Goal: Ask a question

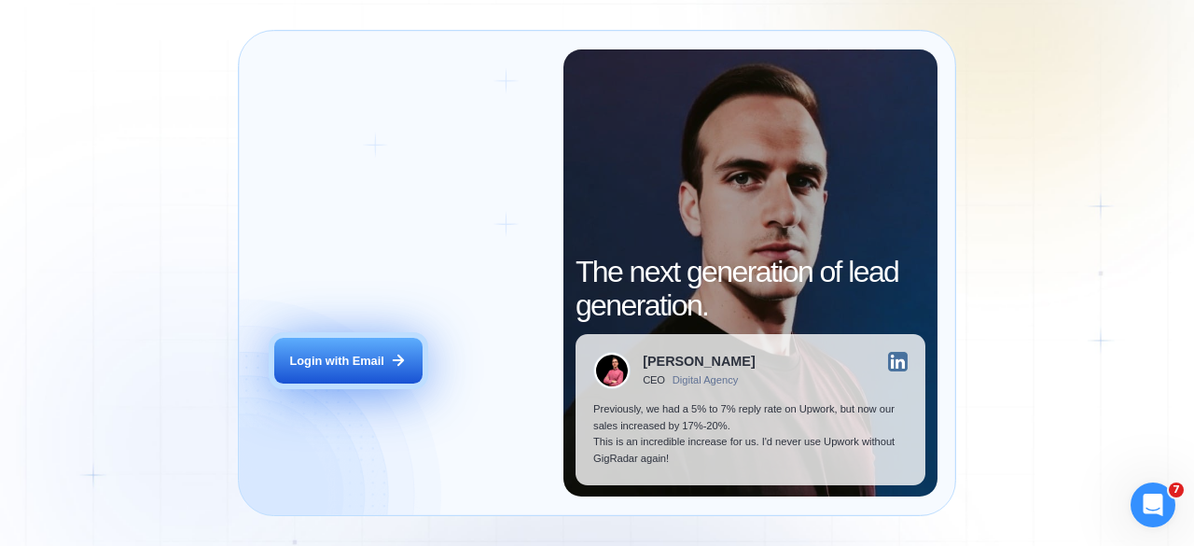
click at [362, 364] on div "Login with Email" at bounding box center [337, 361] width 94 height 17
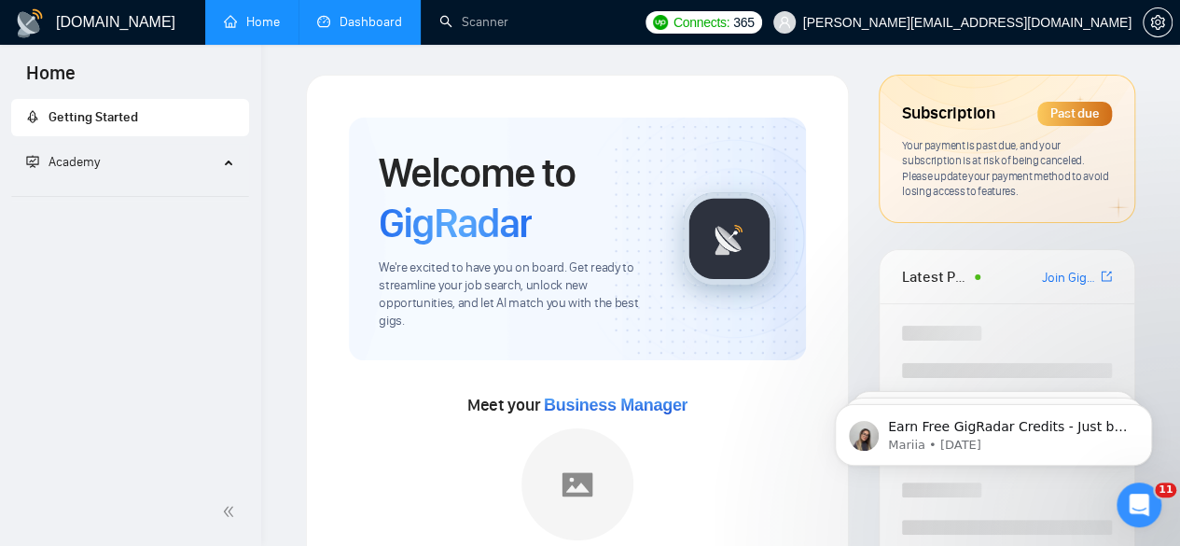
click at [369, 14] on link "Dashboard" at bounding box center [359, 22] width 85 height 16
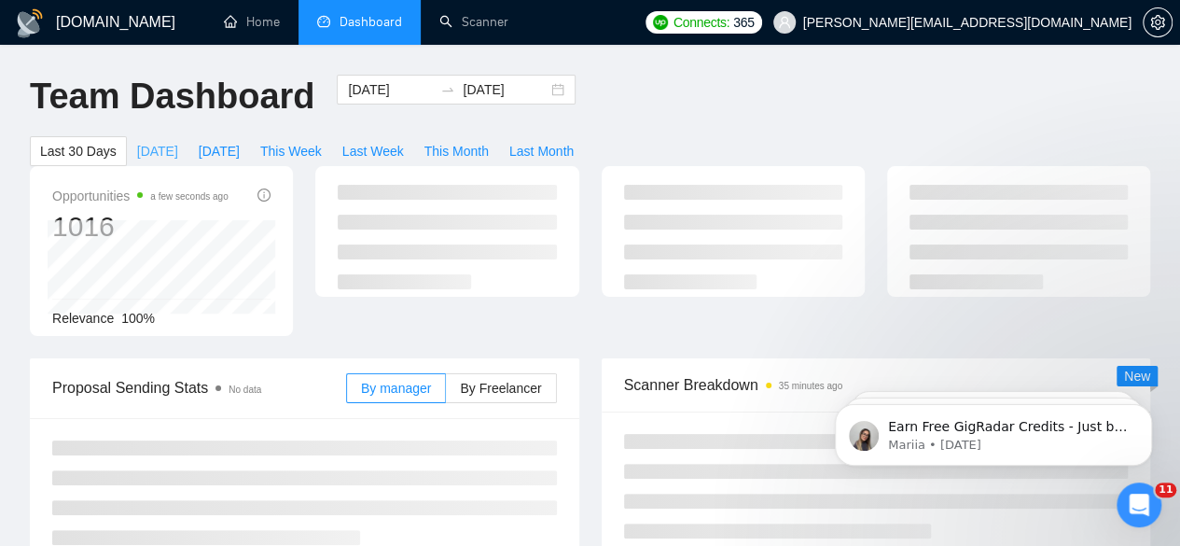
click at [178, 141] on span "Today" at bounding box center [157, 151] width 41 height 21
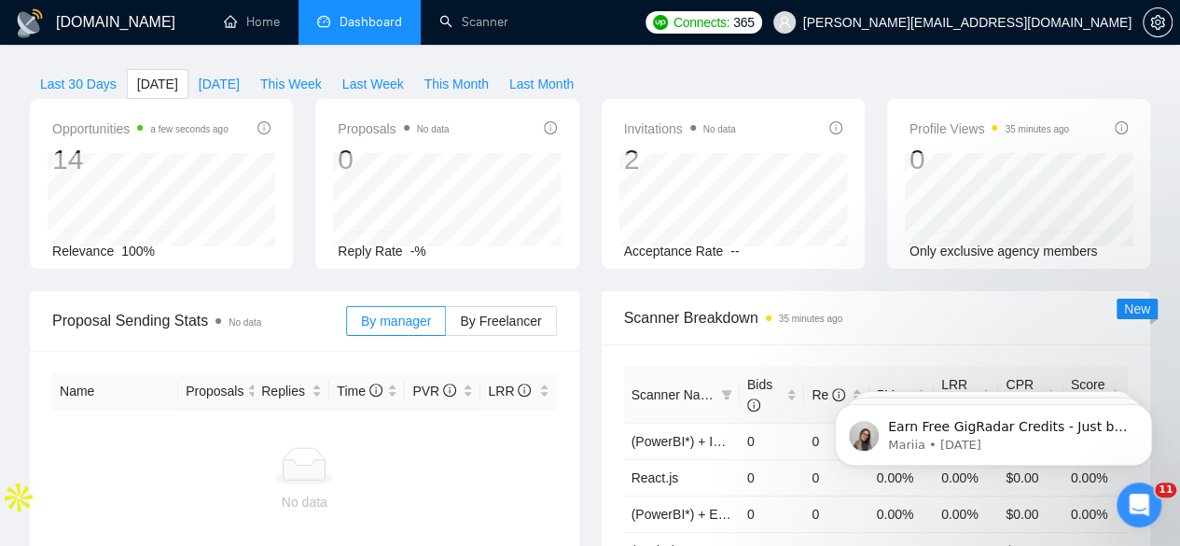
scroll to position [76, 0]
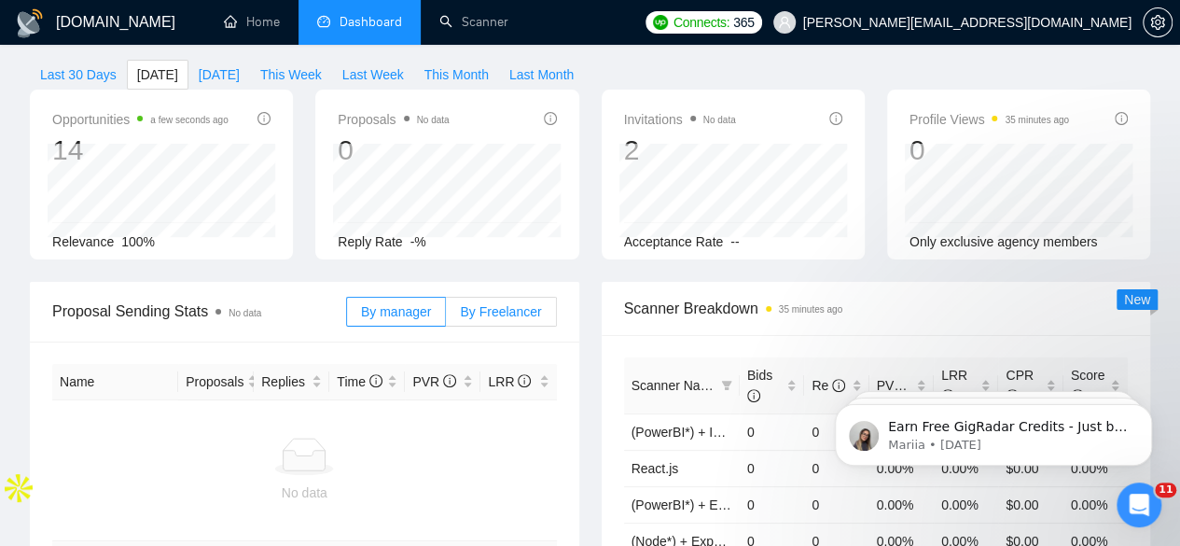
click at [492, 304] on span "By Freelancer" at bounding box center [500, 311] width 81 height 15
click at [446, 316] on input "By Freelancer" at bounding box center [446, 316] width 0 height 0
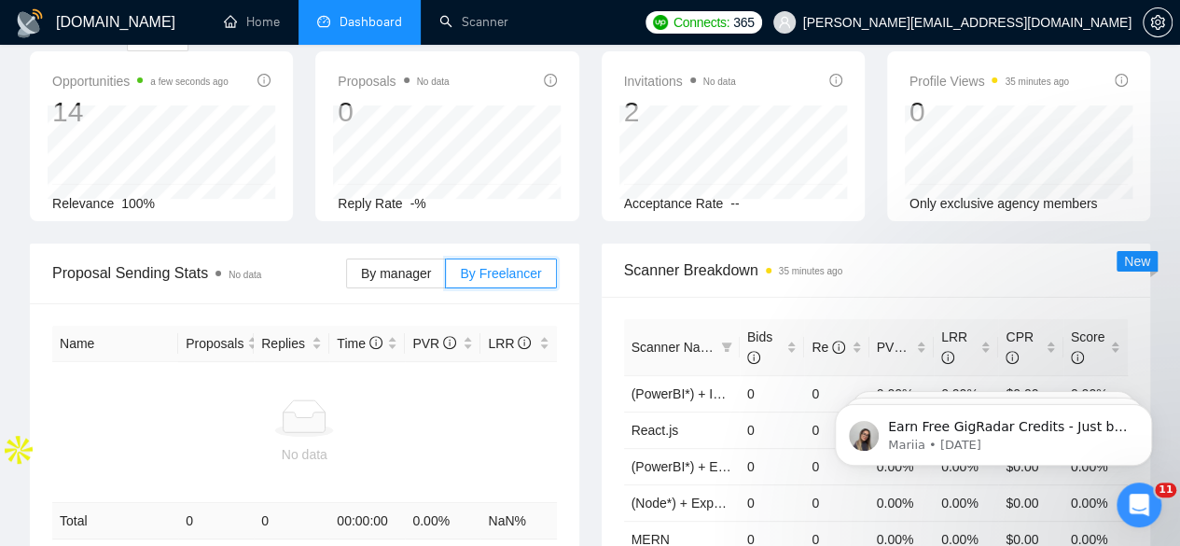
scroll to position [126, 0]
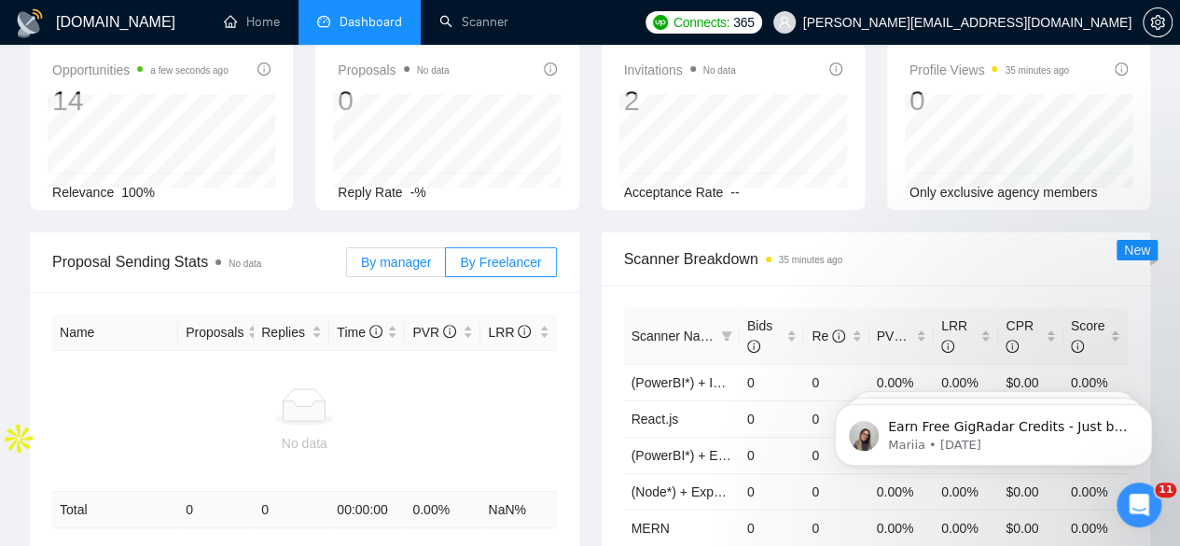
click at [419, 255] on span "By manager" at bounding box center [396, 262] width 70 height 15
click at [347, 267] on input "By manager" at bounding box center [347, 267] width 0 height 0
click at [478, 255] on span "By Freelancer" at bounding box center [500, 262] width 81 height 15
click at [446, 267] on input "By Freelancer" at bounding box center [446, 267] width 0 height 0
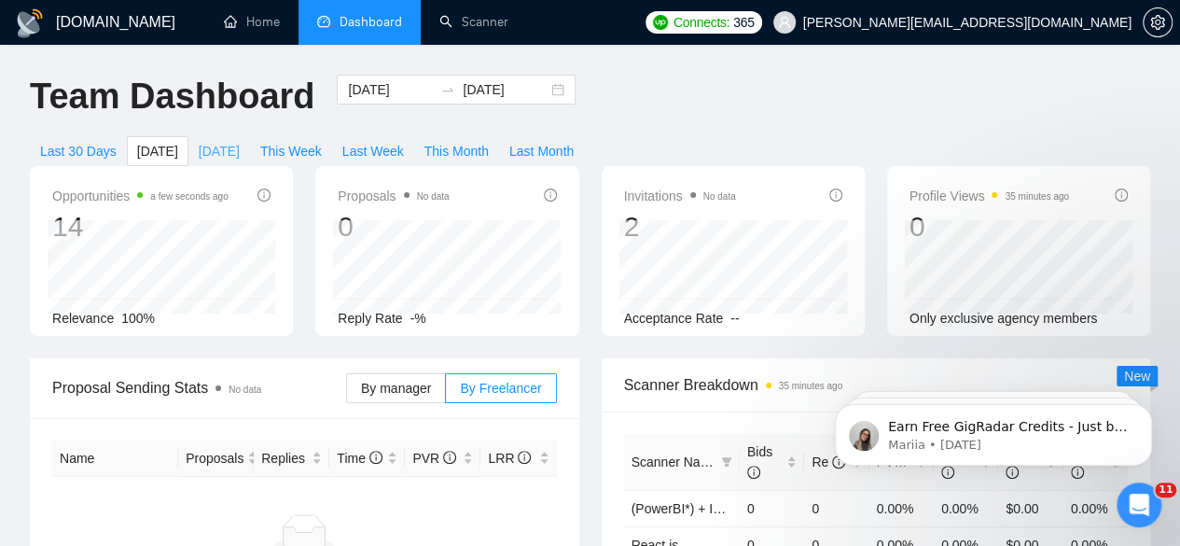
click at [240, 141] on span "Yesterday" at bounding box center [219, 151] width 41 height 21
type input "2025-08-18"
click at [178, 141] on span "Today" at bounding box center [157, 151] width 41 height 21
type input "2025-08-19"
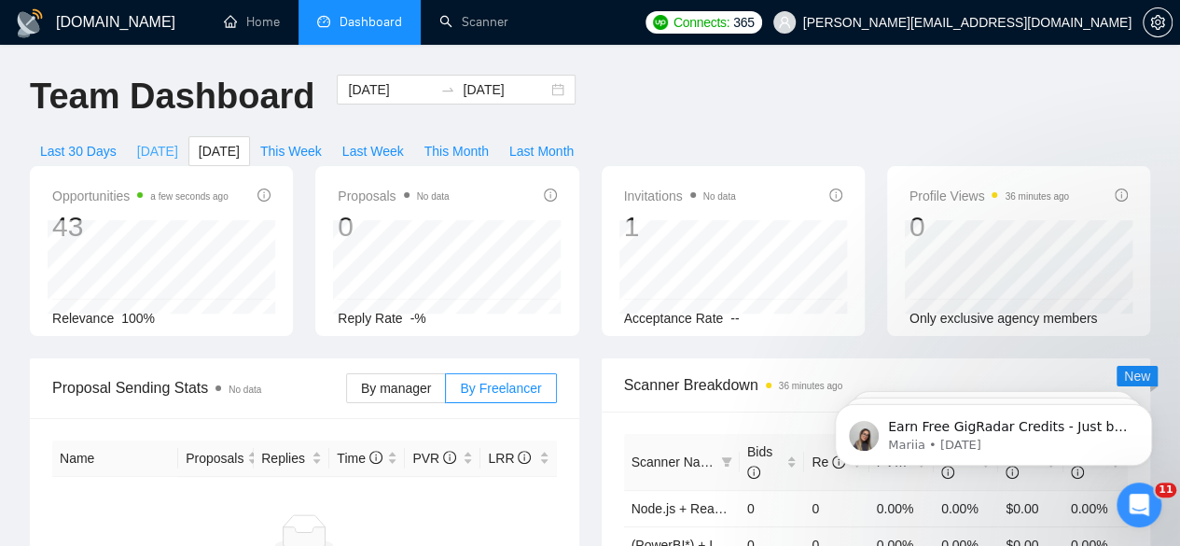
type input "2025-08-19"
click at [240, 141] on span "Yesterday" at bounding box center [219, 151] width 41 height 21
type input "2025-08-18"
click at [178, 141] on span "Today" at bounding box center [157, 151] width 41 height 21
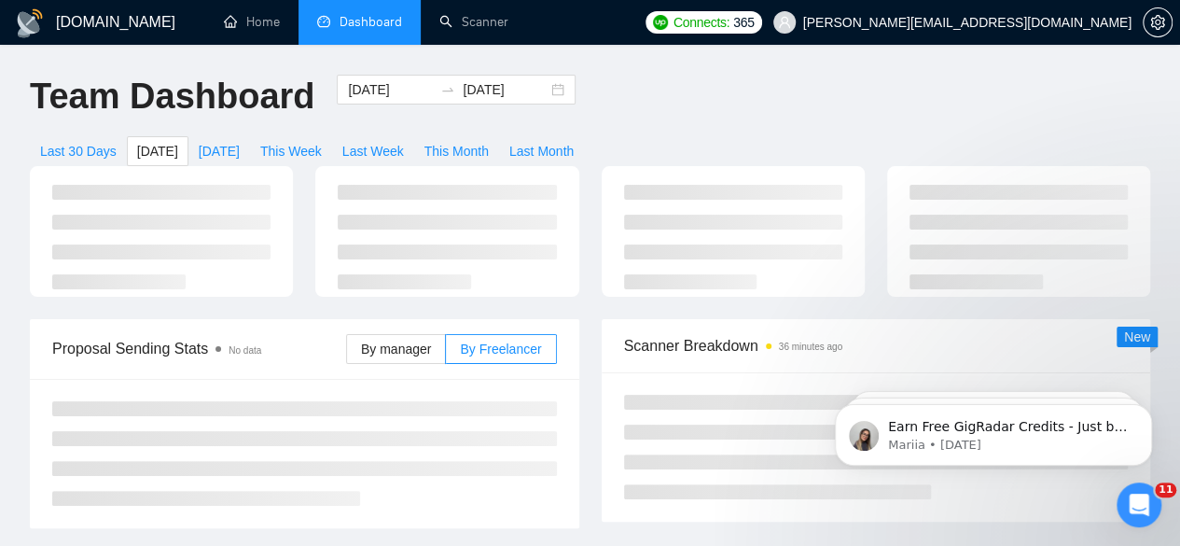
type input "2025-08-19"
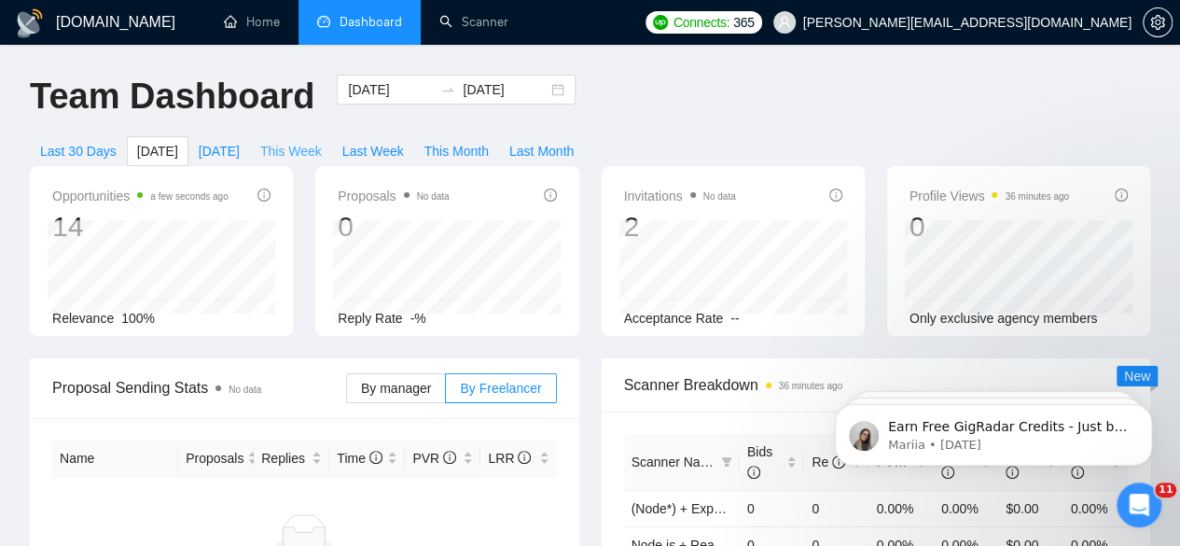
click at [322, 141] on span "This Week" at bounding box center [291, 151] width 62 height 21
type input "2025-08-18"
type input "2025-08-24"
click at [414, 136] on button "Last Week" at bounding box center [373, 151] width 82 height 30
type input "2025-08-11"
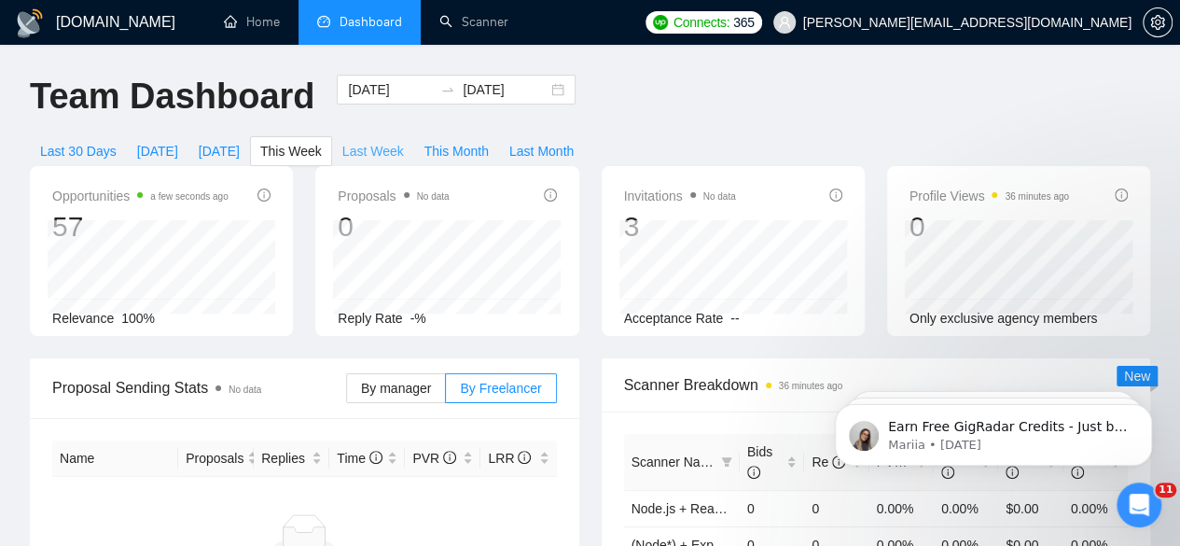
type input "2025-08-17"
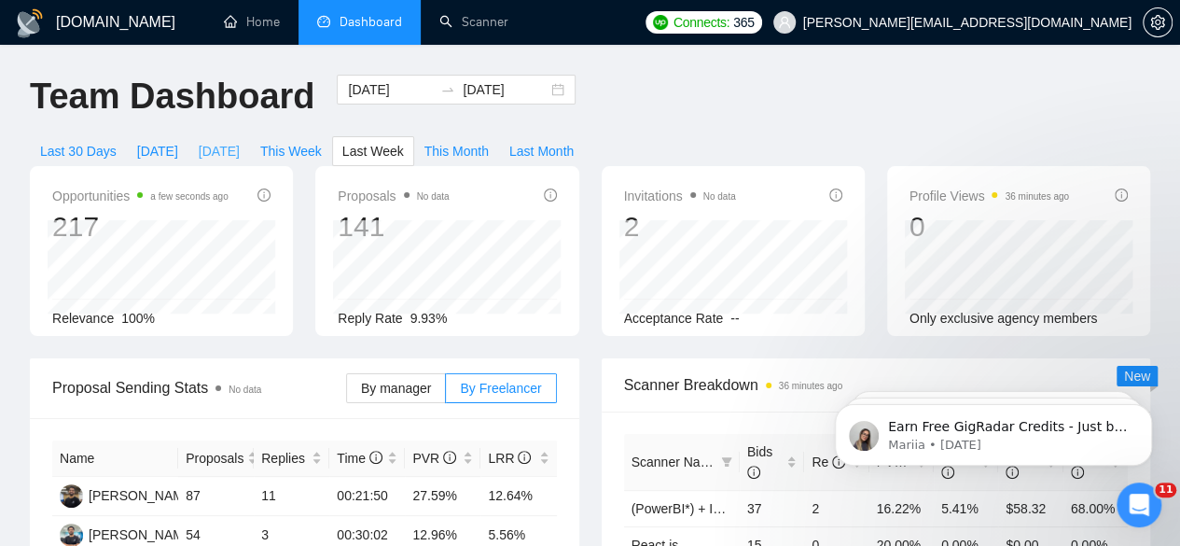
click at [240, 141] on span "Yesterday" at bounding box center [219, 151] width 41 height 21
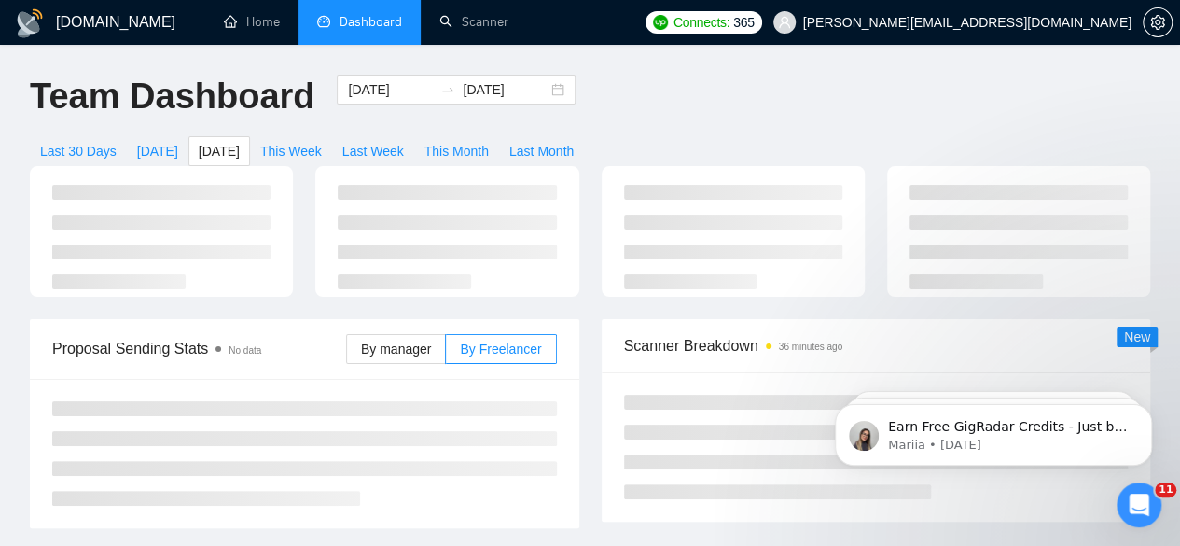
type input "2025-08-18"
click at [240, 141] on span "Yesterday" at bounding box center [219, 151] width 41 height 21
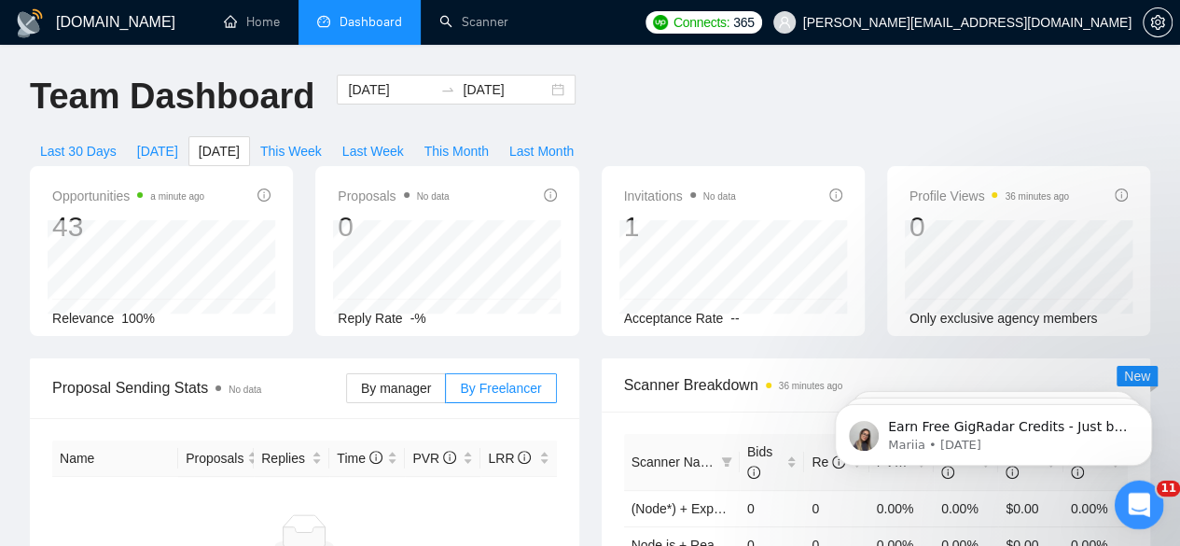
click at [1132, 505] on icon "Open Intercom Messenger" at bounding box center [1136, 501] width 13 height 15
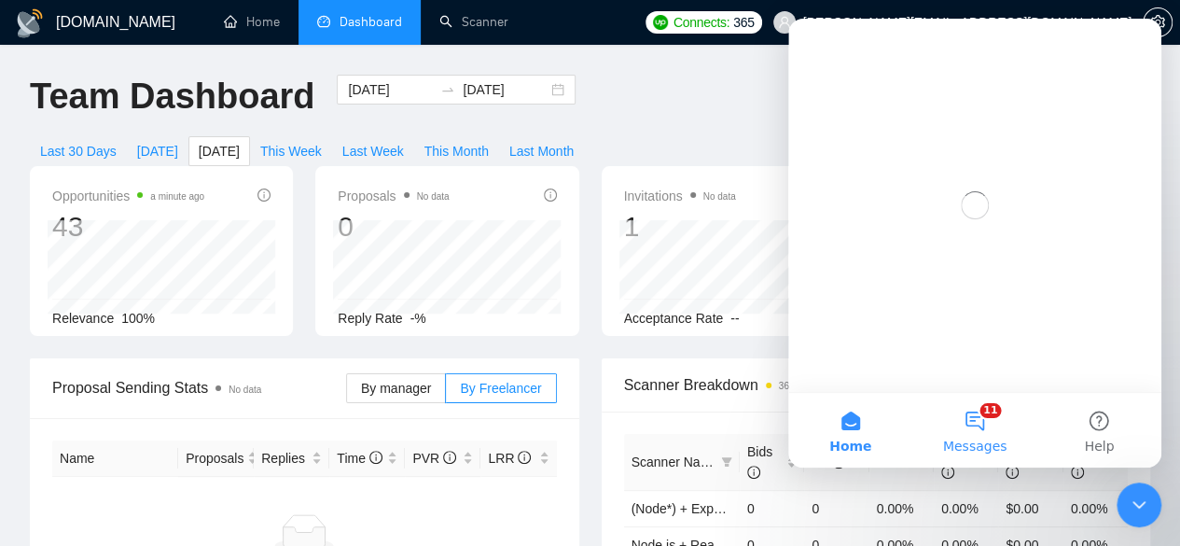
click at [973, 420] on button "11 Messages" at bounding box center [974, 430] width 124 height 75
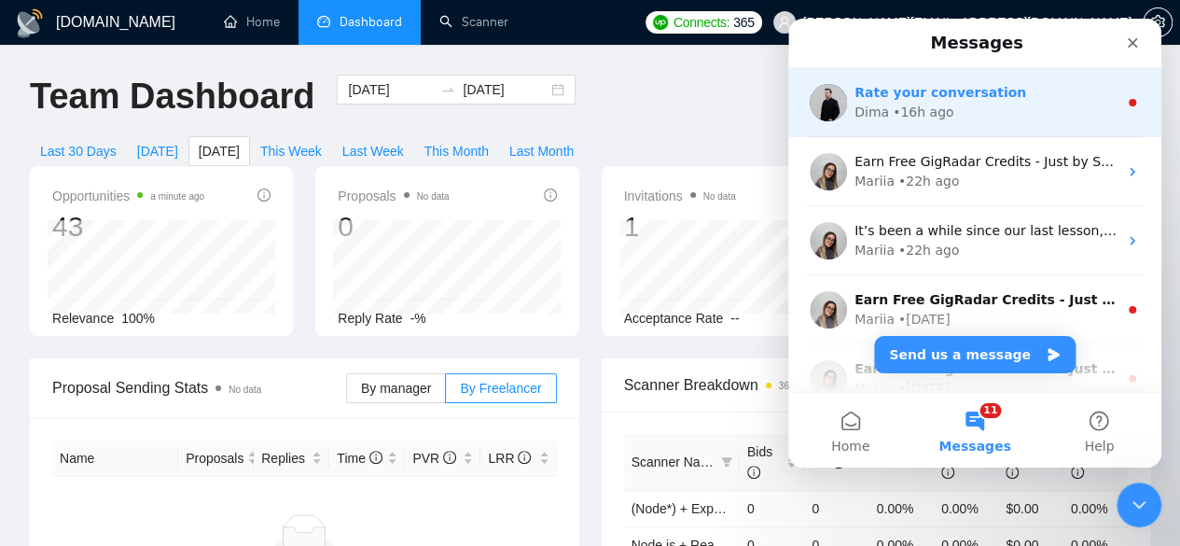
click at [924, 119] on div "• 16h ago" at bounding box center [923, 113] width 61 height 20
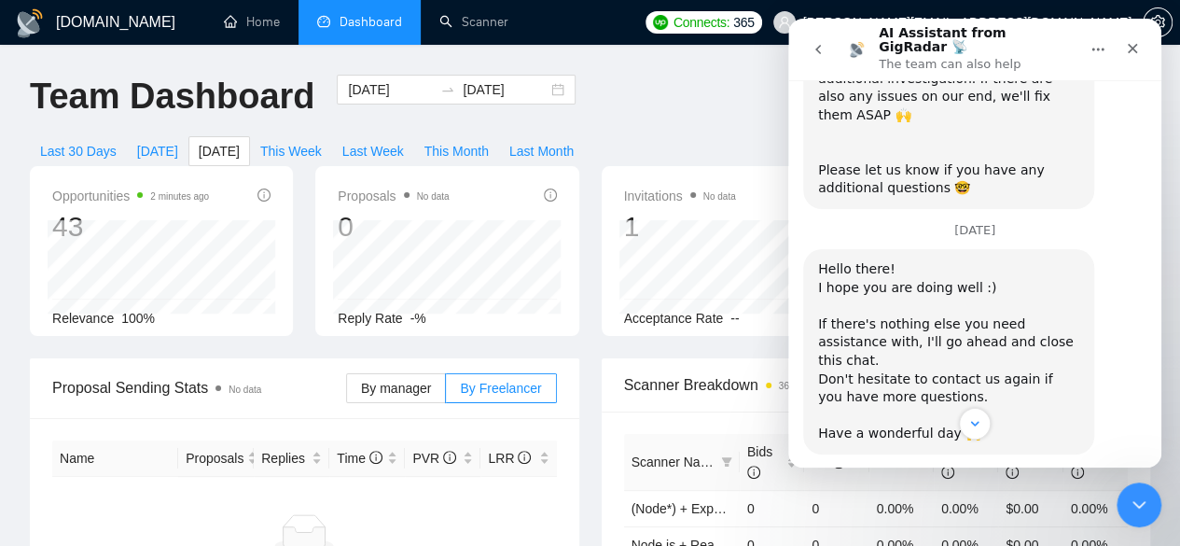
scroll to position [3822, 0]
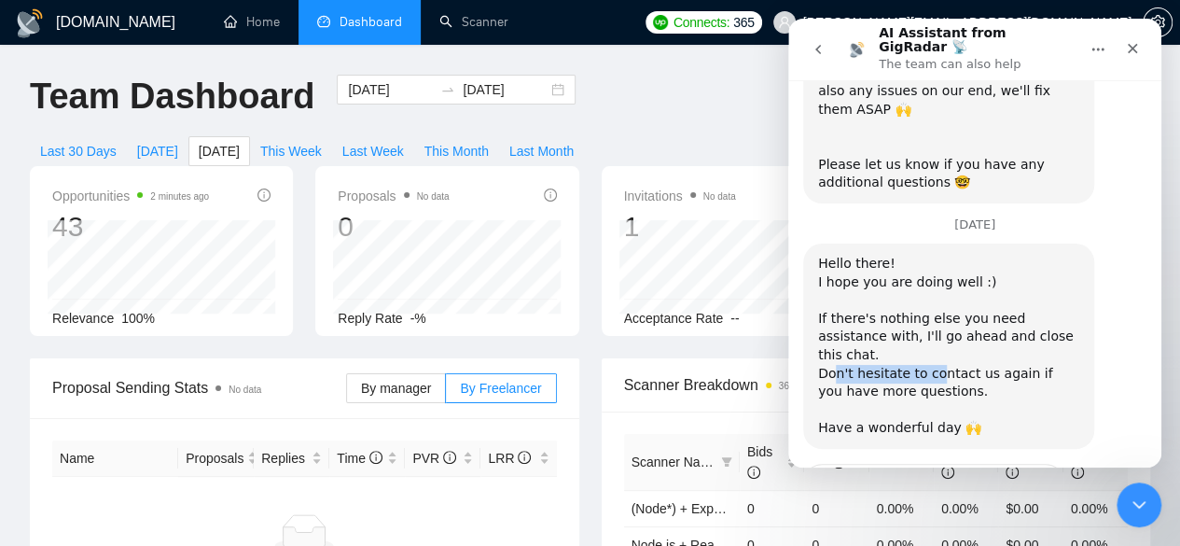
drag, startPoint x: 831, startPoint y: 271, endPoint x: 938, endPoint y: 264, distance: 106.5
click at [938, 264] on div "Hello there! ﻿I hope you are doing well :) ​﻿ ﻿If there's nothing else you need…" at bounding box center [948, 346] width 261 height 183
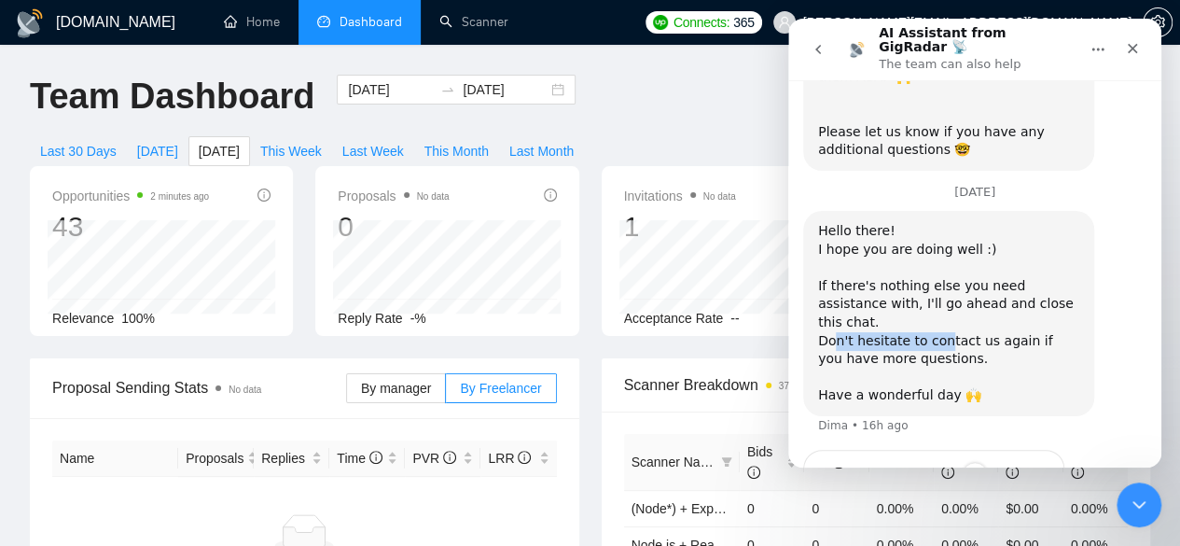
scroll to position [3856, 0]
click at [931, 262] on div "Hello there! ﻿I hope you are doing well :) ​﻿ ﻿If there's nothing else you need…" at bounding box center [948, 312] width 261 height 183
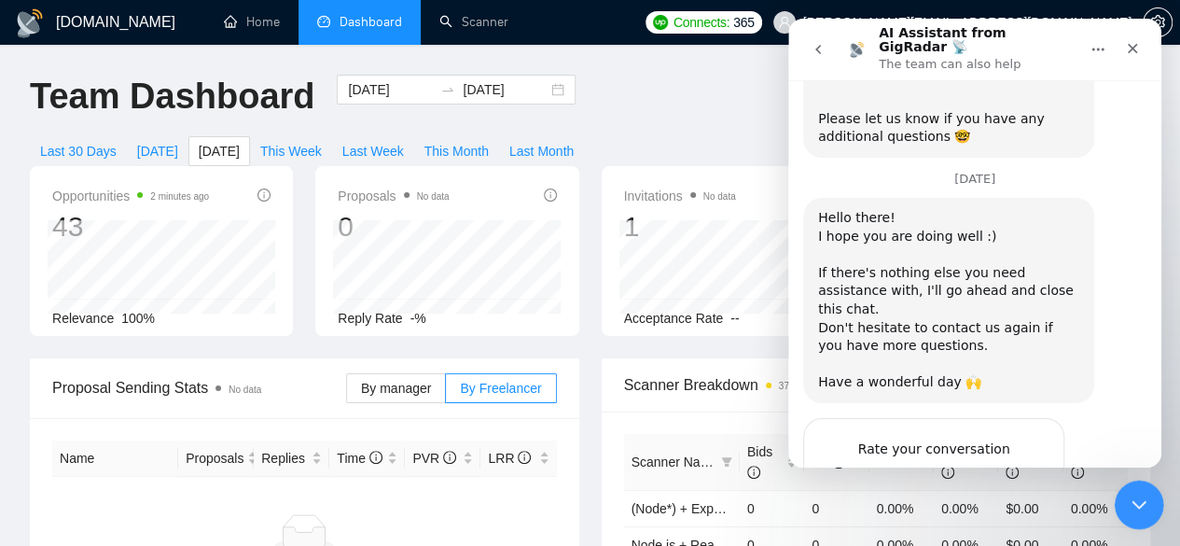
click at [1137, 501] on icon "Close Intercom Messenger" at bounding box center [1136, 502] width 22 height 22
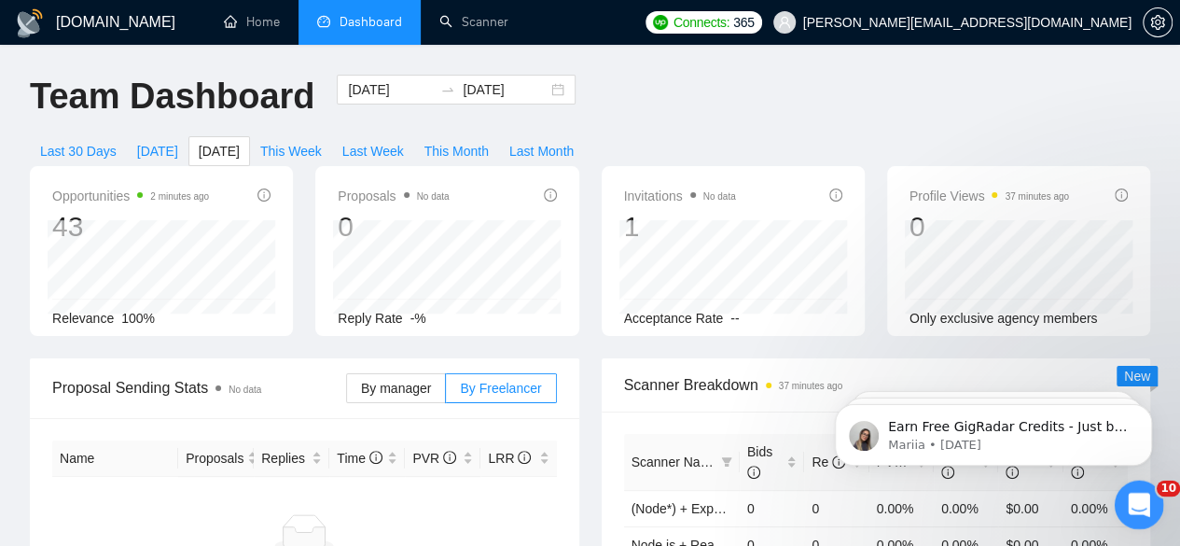
click at [1133, 491] on icon "Open Intercom Messenger" at bounding box center [1136, 502] width 31 height 31
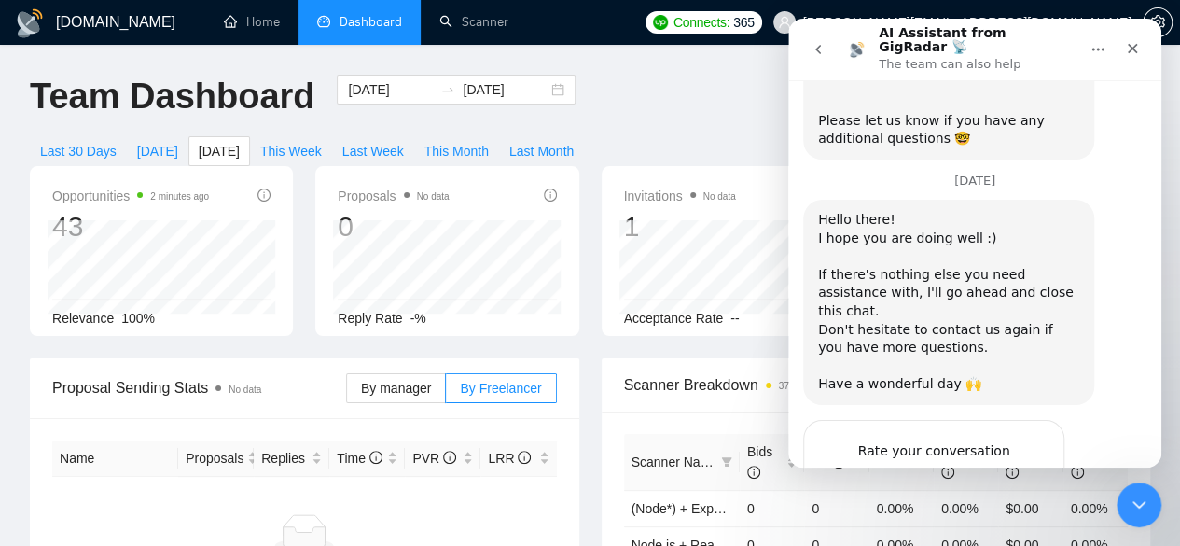
click at [975, 471] on span "Great" at bounding box center [978, 488] width 34 height 34
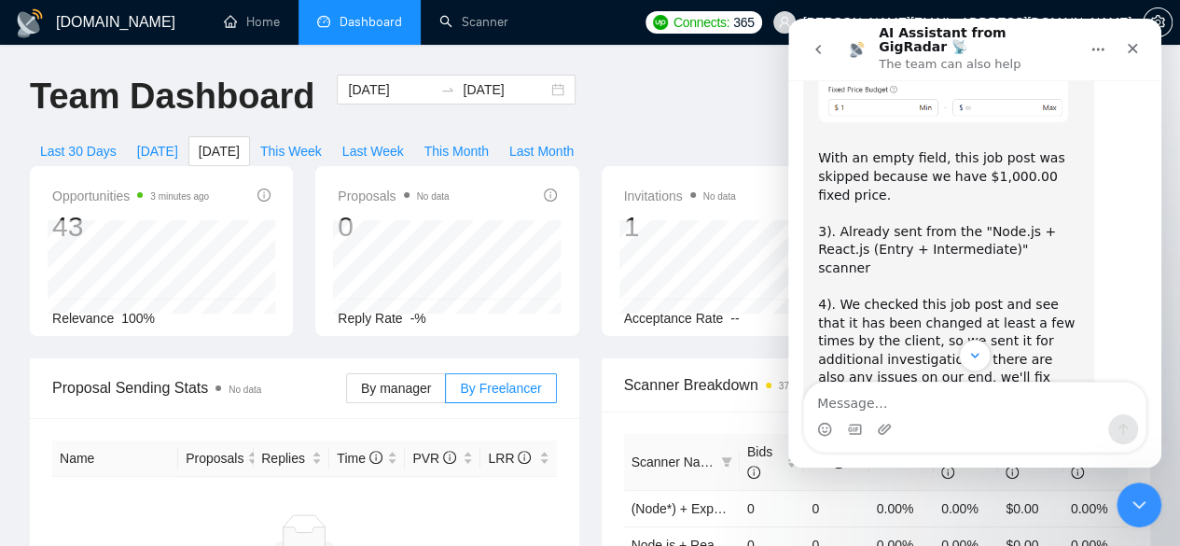
scroll to position [3912, 0]
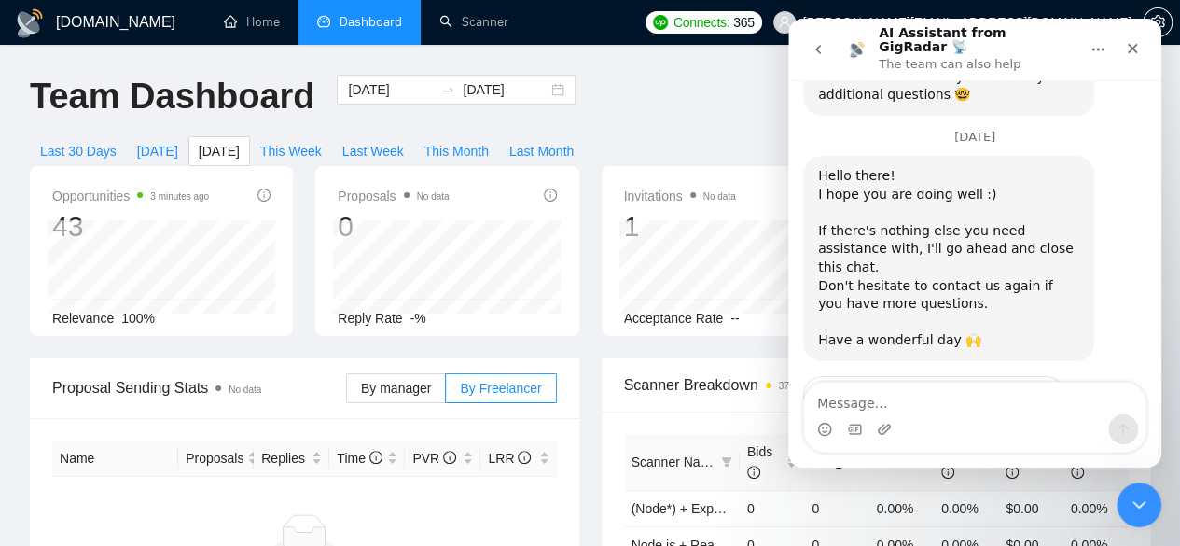
click at [857, 404] on textarea "Message…" at bounding box center [974, 398] width 341 height 32
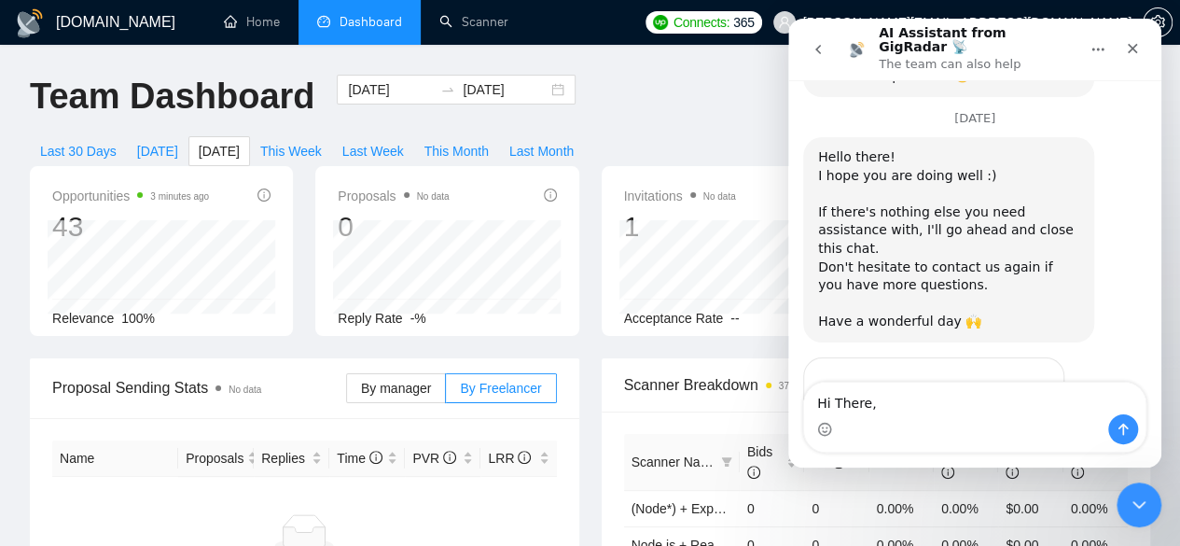
scroll to position [3949, 0]
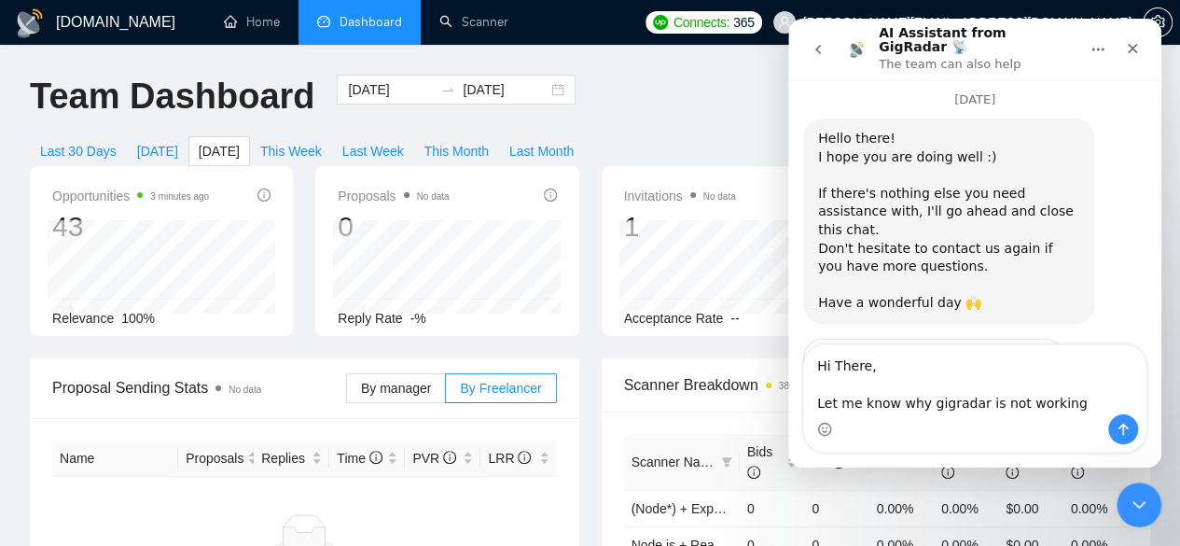
drag, startPoint x: 811, startPoint y: 401, endPoint x: 1066, endPoint y: 399, distance: 255.6
click at [1066, 399] on textarea "Hi There, Let me know why gigradar is not working" at bounding box center [974, 379] width 341 height 69
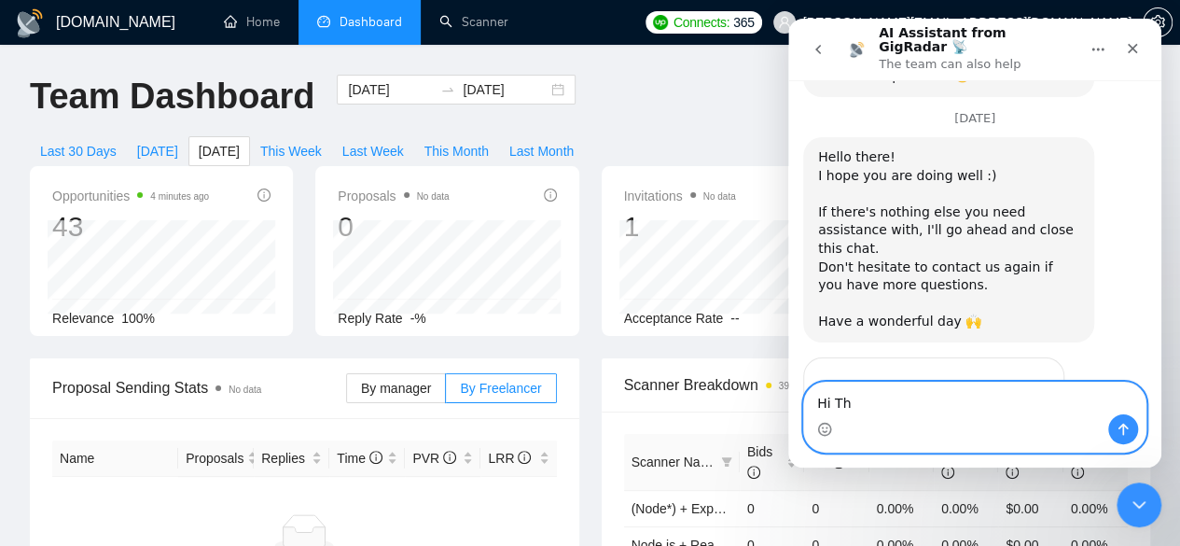
scroll to position [3912, 0]
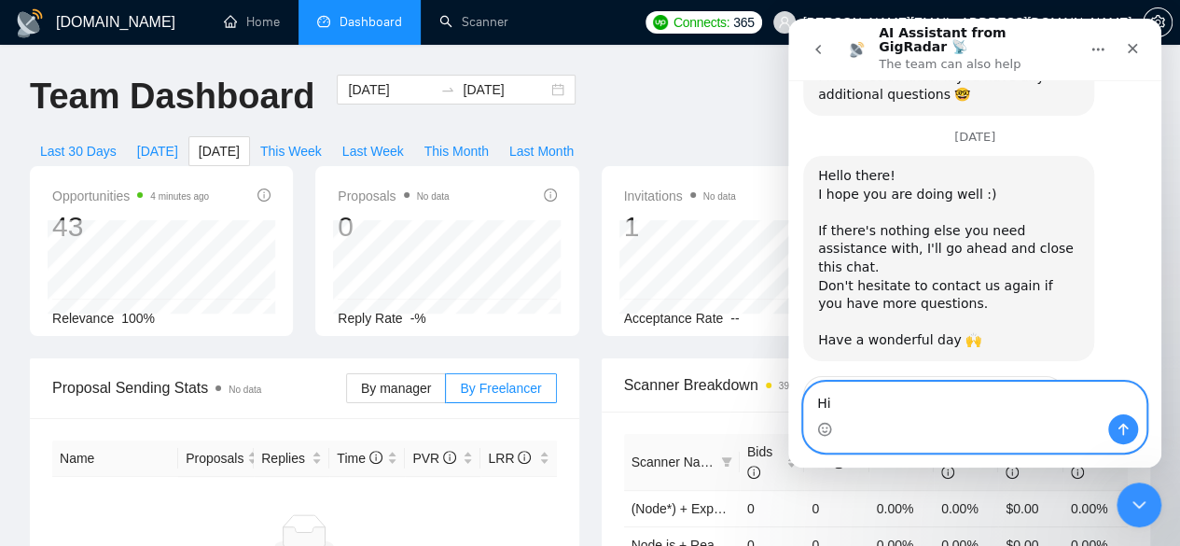
type textarea "H"
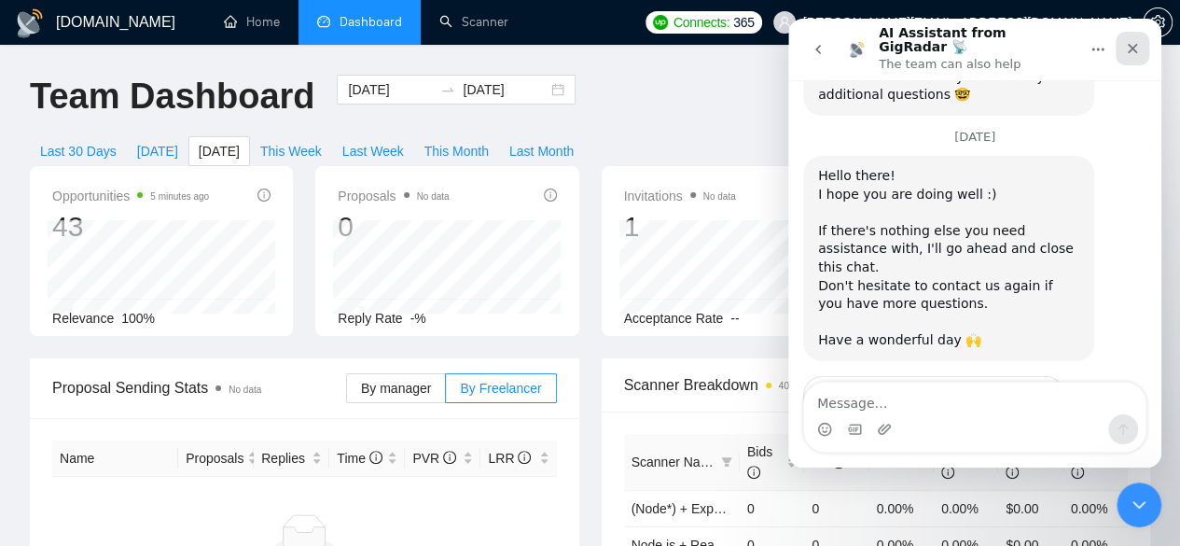
click at [1133, 41] on icon "Close" at bounding box center [1132, 48] width 15 height 15
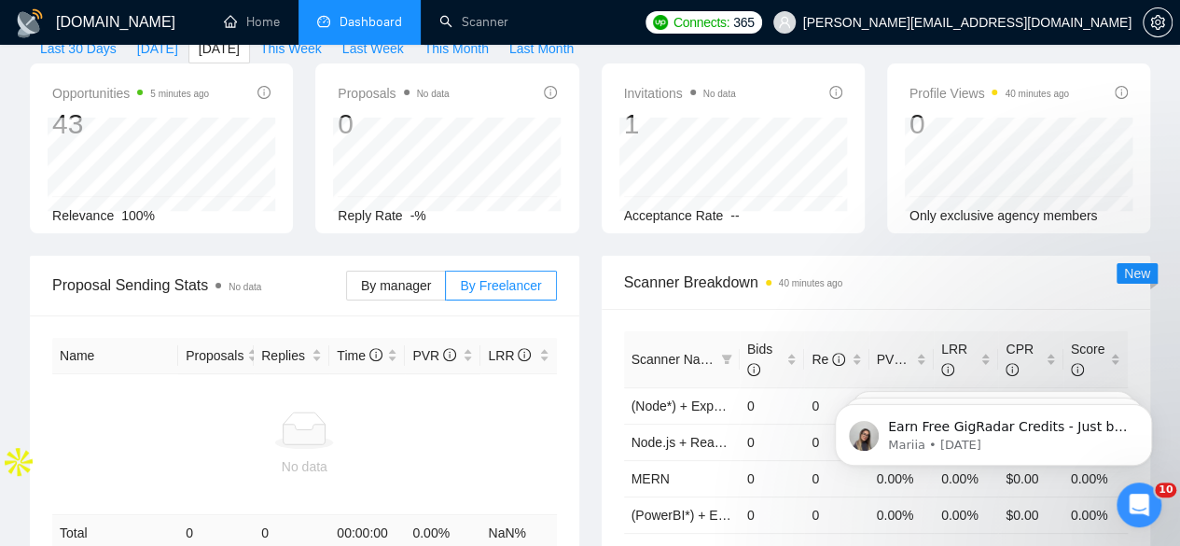
scroll to position [0, 0]
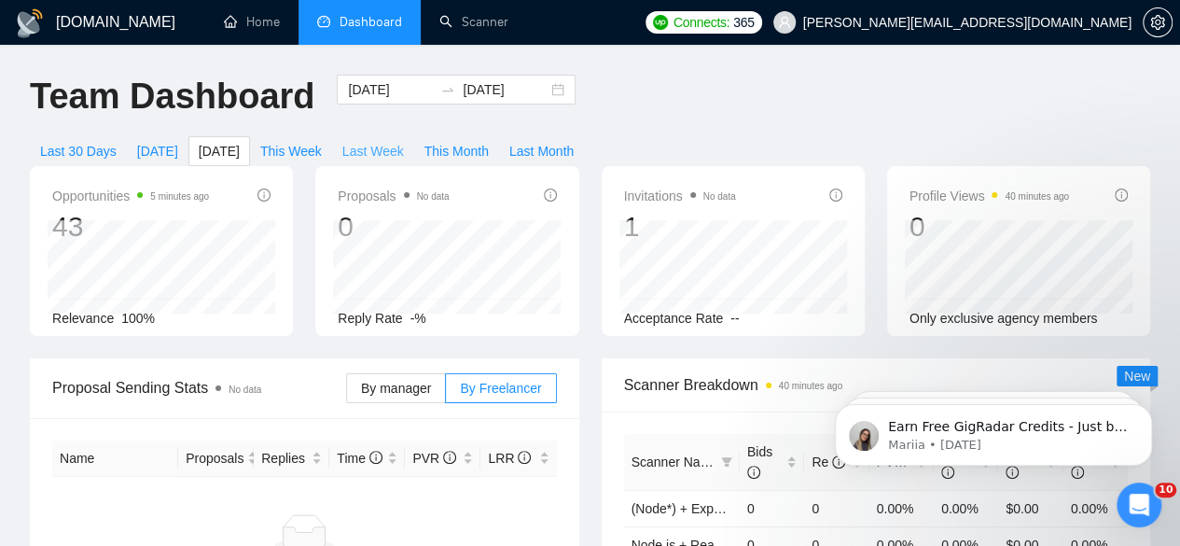
click at [404, 141] on span "Last Week" at bounding box center [373, 151] width 62 height 21
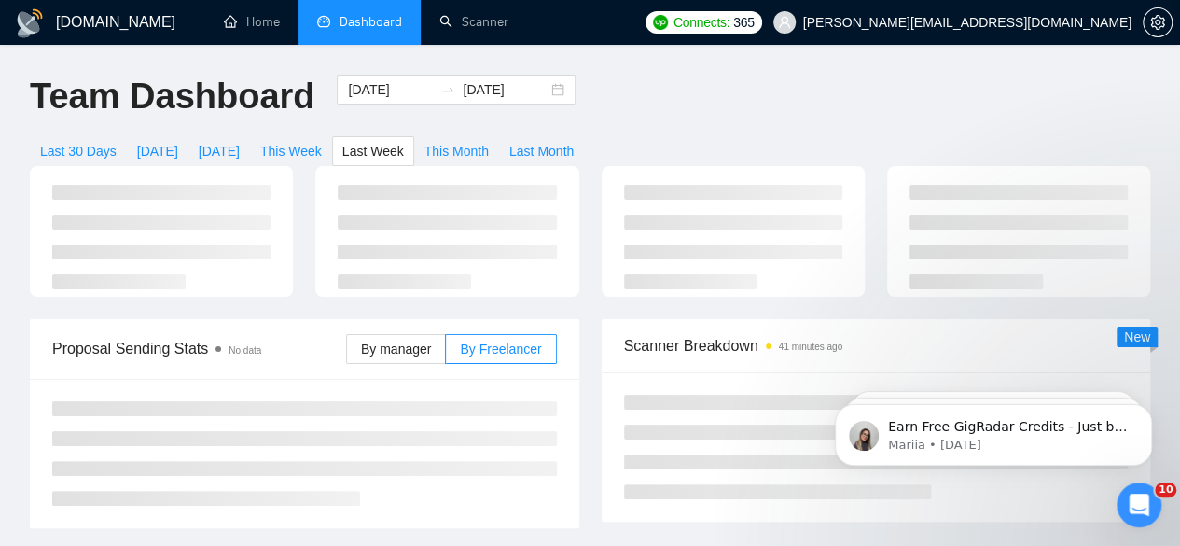
type input "2025-08-11"
type input "2025-08-17"
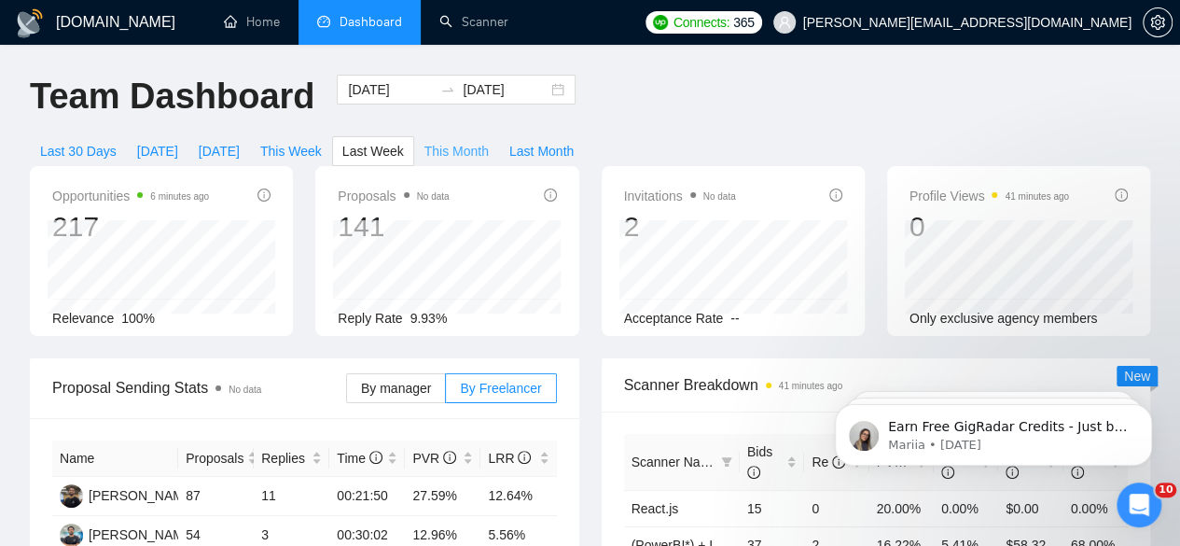
click at [489, 141] on span "This Month" at bounding box center [456, 151] width 64 height 21
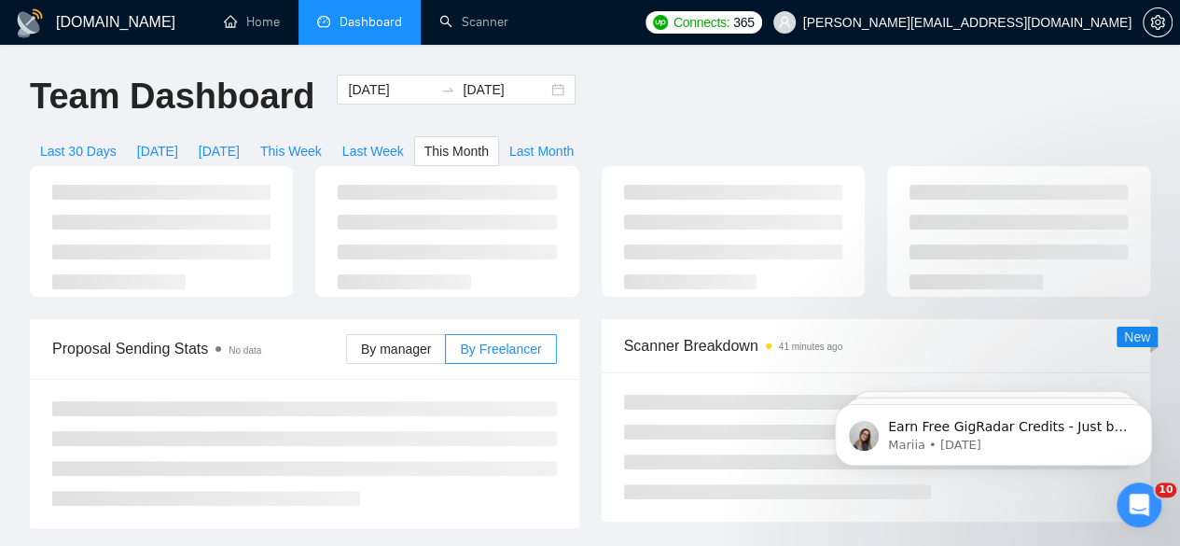
type input "2025-08-01"
type input "2025-08-31"
click at [574, 141] on span "Last Month" at bounding box center [541, 151] width 64 height 21
type input "2025-07-01"
type input "2025-07-31"
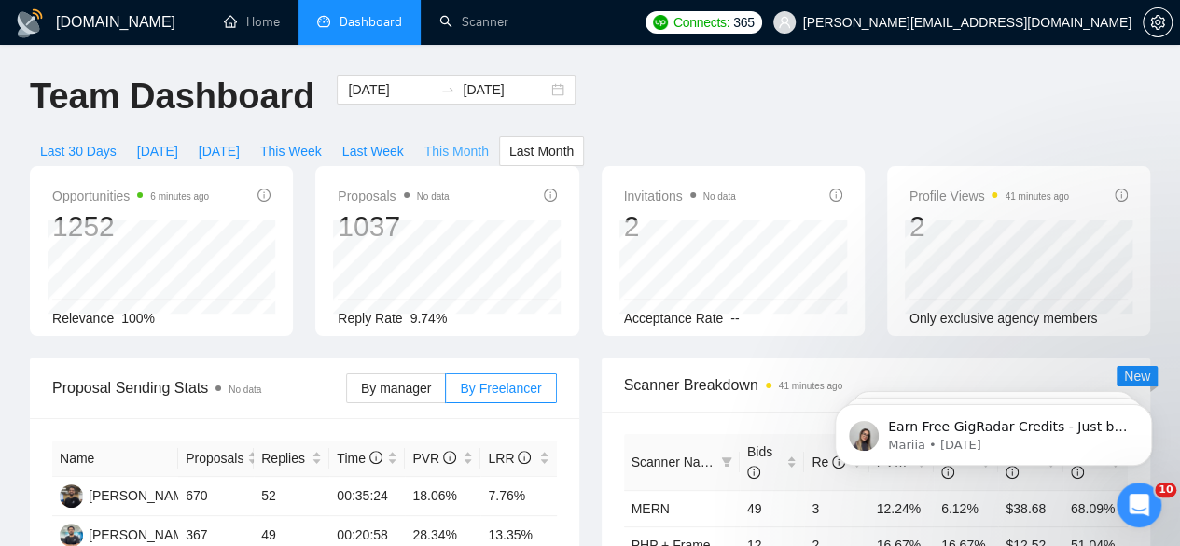
click at [489, 141] on span "This Month" at bounding box center [456, 151] width 64 height 21
type input "2025-08-01"
type input "2025-08-31"
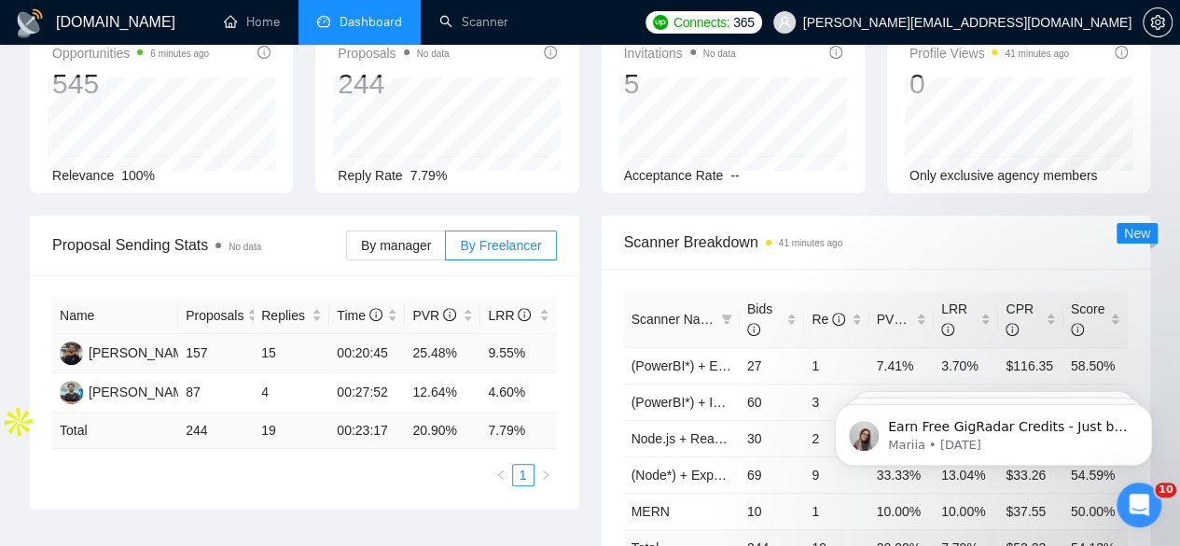
scroll to position [144, 0]
